Goal: Entertainment & Leisure: Consume media (video, audio)

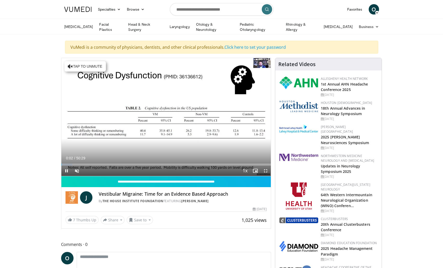
click at [265, 169] on span "Video Player" at bounding box center [266, 170] width 10 height 10
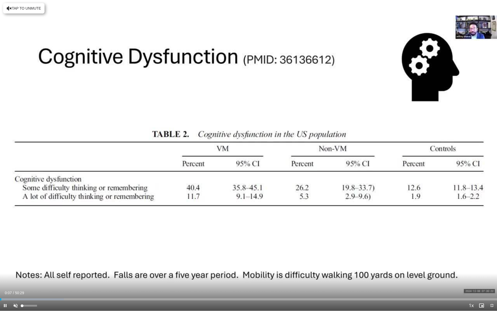
click at [16, 268] on span "Video Player" at bounding box center [15, 305] width 10 height 10
drag, startPoint x: 3, startPoint y: 298, endPoint x: 0, endPoint y: 299, distance: 2.6
click at [0, 268] on div "Progress Bar" at bounding box center [0, 299] width 1 height 2
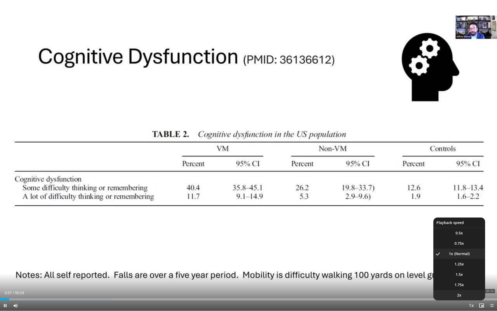
click at [443, 268] on li "2x" at bounding box center [460, 295] width 52 height 10
click at [443, 268] on span "1.75x" at bounding box center [459, 284] width 9 height 5
click at [443, 268] on li "1.5x" at bounding box center [460, 274] width 52 height 10
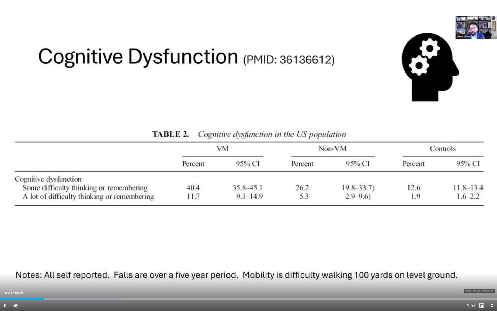
click at [5, 268] on span "Video Player" at bounding box center [5, 305] width 10 height 10
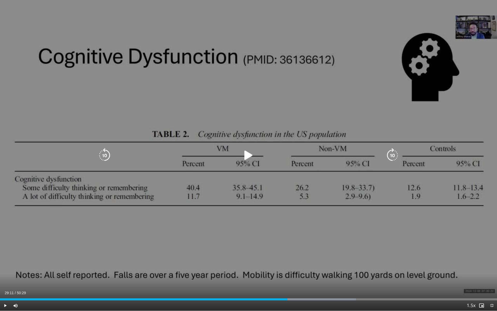
click at [249, 156] on icon "Video Player" at bounding box center [248, 155] width 15 height 15
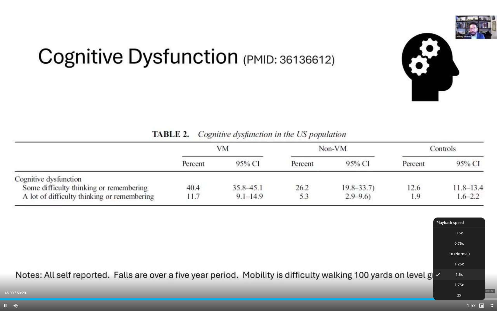
click at [443, 268] on span "Video Player" at bounding box center [471, 306] width 7 height 10
click at [443, 254] on li "1x" at bounding box center [460, 254] width 52 height 10
